Goal: Transaction & Acquisition: Purchase product/service

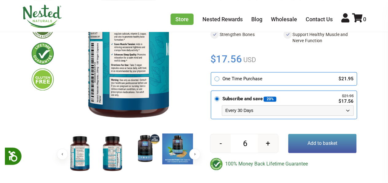
scroll to position [113, 0]
click at [273, 143] on button "+" at bounding box center [268, 143] width 20 height 18
type input "7"
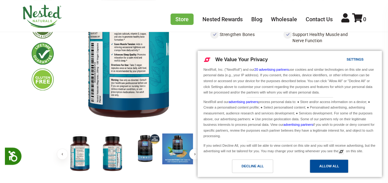
click at [319, 163] on div "Allow All" at bounding box center [329, 166] width 39 height 14
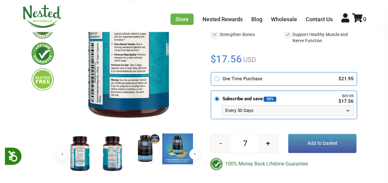
click at [314, 143] on button "Add to basket" at bounding box center [322, 143] width 68 height 19
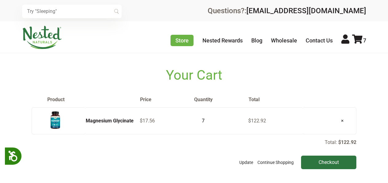
scroll to position [45, 0]
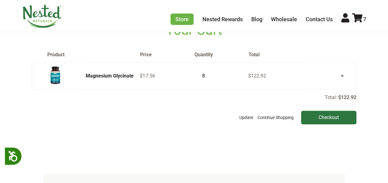
click at [207, 75] on input "8" at bounding box center [201, 76] width 15 height 9
click at [207, 75] on input "9" at bounding box center [201, 76] width 15 height 9
type input "10"
click at [205, 74] on input "10" at bounding box center [201, 76] width 15 height 9
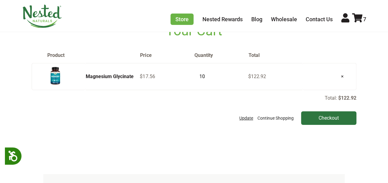
scroll to position [44, 0]
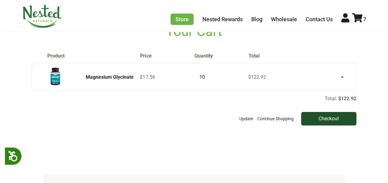
click at [310, 115] on input "Checkout" at bounding box center [328, 119] width 55 height 14
